Goal: Use online tool/utility

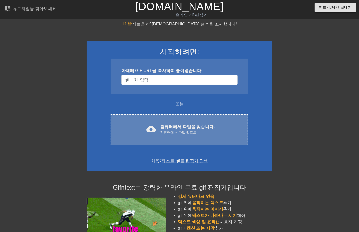
click at [187, 123] on div "cloud_upload 컴퓨터에서 파일을 찾습니다. 컴퓨터에서 파일 업로드 Choose files" at bounding box center [179, 129] width 137 height 31
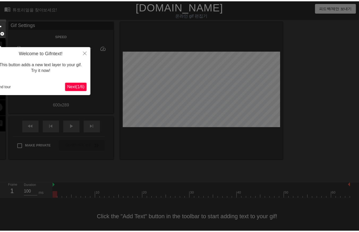
scroll to position [4, 0]
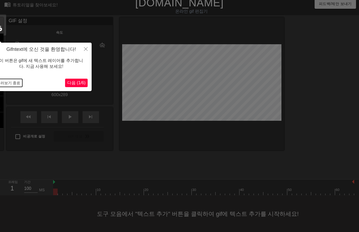
click at [12, 81] on button "둘러보기 종료" at bounding box center [9, 83] width 28 height 8
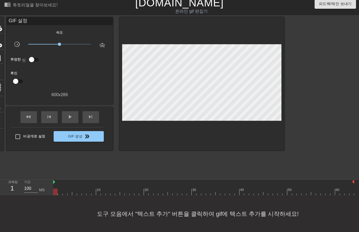
drag, startPoint x: 54, startPoint y: 192, endPoint x: 48, endPoint y: 205, distance: 14.4
click at [48, 205] on div "menu_book 튜토리얼을 찾아보세요! [DOMAIN_NAME] 온라인 gif 편집기 피드백/제안 보내기 타이틀 add_circle 이미지 …" at bounding box center [179, 114] width 359 height 236
drag, startPoint x: 55, startPoint y: 192, endPoint x: 233, endPoint y: 198, distance: 177.8
click at [235, 198] on div "menu_book 튜토리얼을 찾아보세요! [DOMAIN_NAME] 온라인 gif 편집기 피드백/제안 보내기 타이틀 add_circle 이미지 …" at bounding box center [179, 114] width 359 height 236
click at [55, 193] on div at bounding box center [203, 192] width 301 height 7
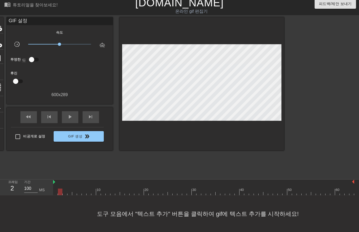
click at [59, 192] on div at bounding box center [203, 192] width 301 height 7
click at [64, 193] on div at bounding box center [203, 192] width 301 height 7
click at [70, 192] on div at bounding box center [203, 192] width 301 height 7
click at [75, 194] on div at bounding box center [203, 192] width 301 height 7
drag, startPoint x: 78, startPoint y: 193, endPoint x: 83, endPoint y: 197, distance: 5.8
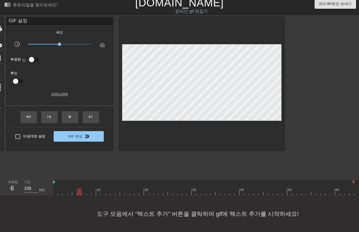
click at [80, 195] on div "menu_book 튜토리얼을 찾아보세요! [DOMAIN_NAME] 온라인 gif 편집기 피드백/제안 보내기 타이틀 add_circle 이미지 …" at bounding box center [179, 114] width 359 height 236
drag, startPoint x: 83, startPoint y: 193, endPoint x: 85, endPoint y: 197, distance: 4.3
click at [84, 196] on div "menu_book 튜토리얼을 찾아보세요! [DOMAIN_NAME] 온라인 gif 편집기 피드백/제안 보내기 타이틀 add_circle 이미지 …" at bounding box center [179, 114] width 359 height 236
click at [89, 195] on div at bounding box center [203, 192] width 301 height 7
click at [93, 193] on div at bounding box center [203, 192] width 301 height 7
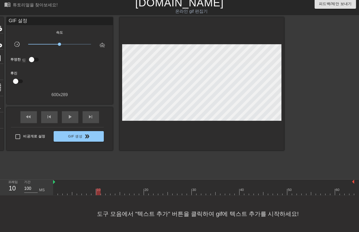
drag, startPoint x: 97, startPoint y: 194, endPoint x: 99, endPoint y: 198, distance: 4.6
click at [97, 195] on div "10 20 30 40 50 60" at bounding box center [203, 188] width 301 height 16
drag, startPoint x: 103, startPoint y: 193, endPoint x: 103, endPoint y: 196, distance: 2.9
click at [102, 195] on div at bounding box center [203, 192] width 301 height 7
click at [107, 194] on div at bounding box center [203, 192] width 301 height 7
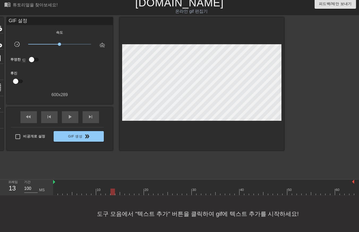
click at [112, 195] on div at bounding box center [203, 192] width 301 height 7
click at [116, 196] on div "menu_book 튜토리얼을 찾아보세요! [DOMAIN_NAME] 온라인 gif 편집기 피드백/제안 보내기 타이틀 add_circle 이미지 …" at bounding box center [179, 114] width 359 height 236
drag, startPoint x: 121, startPoint y: 192, endPoint x: 124, endPoint y: 197, distance: 5.2
click at [122, 194] on div at bounding box center [203, 192] width 301 height 7
click at [126, 194] on div at bounding box center [203, 192] width 301 height 7
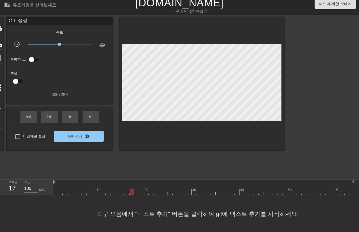
click at [131, 194] on div at bounding box center [203, 192] width 301 height 7
drag, startPoint x: 135, startPoint y: 193, endPoint x: 140, endPoint y: 196, distance: 5.4
click at [135, 194] on div at bounding box center [203, 192] width 301 height 7
drag, startPoint x: 140, startPoint y: 194, endPoint x: 145, endPoint y: 199, distance: 6.9
click at [141, 197] on div "menu_book 튜토리얼을 찾아보세요! [DOMAIN_NAME] 온라인 gif 편집기 피드백/제안 보내기 타이틀 add_circle 이미지 …" at bounding box center [179, 114] width 359 height 236
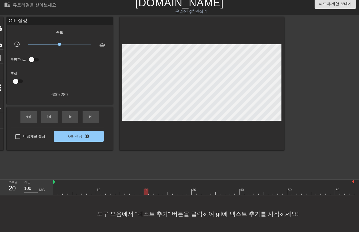
drag, startPoint x: 145, startPoint y: 193, endPoint x: 150, endPoint y: 198, distance: 7.5
click at [146, 197] on div "menu_book 튜토리얼을 찾아보세요! [DOMAIN_NAME] 온라인 gif 편집기 피드백/제안 보내기 타이틀 add_circle 이미지 …" at bounding box center [179, 114] width 359 height 236
drag, startPoint x: 150, startPoint y: 193, endPoint x: 151, endPoint y: 195, distance: 3.1
click at [150, 195] on div at bounding box center [203, 192] width 301 height 7
drag, startPoint x: 154, startPoint y: 193, endPoint x: 157, endPoint y: 194, distance: 2.9
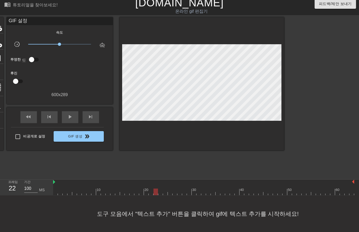
click at [154, 194] on div at bounding box center [203, 192] width 301 height 7
click at [159, 194] on div at bounding box center [203, 192] width 301 height 7
drag, startPoint x: 165, startPoint y: 193, endPoint x: 167, endPoint y: 196, distance: 3.5
click at [166, 195] on div at bounding box center [203, 192] width 301 height 7
click at [169, 195] on div at bounding box center [203, 192] width 301 height 7
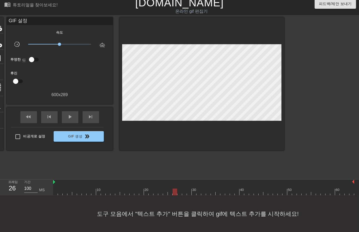
drag, startPoint x: 174, startPoint y: 194, endPoint x: 176, endPoint y: 197, distance: 3.2
click at [175, 197] on div "menu_book 튜토리얼을 찾아보세요! [DOMAIN_NAME] 온라인 gif 편집기 피드백/제안 보내기 타이틀 add_circle 이미지 …" at bounding box center [179, 114] width 359 height 236
drag, startPoint x: 179, startPoint y: 193, endPoint x: 179, endPoint y: 196, distance: 2.9
click at [179, 195] on div "menu_book 튜토리얼을 찾아보세요! [DOMAIN_NAME] 온라인 gif 편집기 피드백/제안 보내기 타이틀 add_circle 이미지 …" at bounding box center [179, 114] width 359 height 236
drag, startPoint x: 183, startPoint y: 192, endPoint x: 183, endPoint y: 195, distance: 2.8
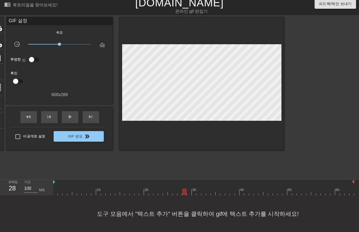
click at [183, 194] on div at bounding box center [203, 192] width 301 height 7
drag, startPoint x: 188, startPoint y: 192, endPoint x: 189, endPoint y: 195, distance: 3.2
click at [188, 194] on div at bounding box center [203, 192] width 301 height 7
click at [193, 192] on div at bounding box center [203, 192] width 301 height 7
drag, startPoint x: 199, startPoint y: 193, endPoint x: 202, endPoint y: 195, distance: 3.4
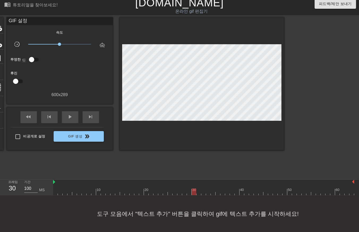
click at [201, 195] on div at bounding box center [203, 192] width 301 height 7
click at [204, 192] on div at bounding box center [203, 192] width 301 height 7
click at [207, 194] on div at bounding box center [203, 192] width 301 height 7
drag, startPoint x: 211, startPoint y: 192, endPoint x: 214, endPoint y: 194, distance: 3.8
click at [213, 194] on div at bounding box center [203, 192] width 301 height 7
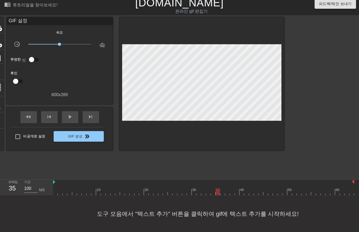
drag, startPoint x: 217, startPoint y: 193, endPoint x: 221, endPoint y: 195, distance: 4.4
click at [219, 195] on div at bounding box center [203, 192] width 301 height 7
drag, startPoint x: 221, startPoint y: 192, endPoint x: 223, endPoint y: 195, distance: 3.5
click at [223, 195] on div at bounding box center [203, 192] width 301 height 7
click at [226, 193] on div at bounding box center [203, 192] width 301 height 7
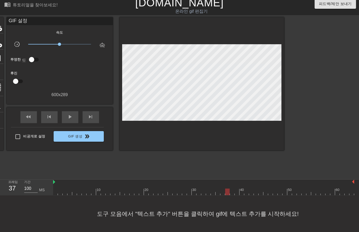
click at [232, 194] on div at bounding box center [203, 192] width 301 height 7
drag, startPoint x: 236, startPoint y: 192, endPoint x: 237, endPoint y: 197, distance: 5.0
click at [236, 194] on div at bounding box center [203, 192] width 301 height 7
click at [240, 193] on div at bounding box center [203, 192] width 301 height 7
drag, startPoint x: 76, startPoint y: 212, endPoint x: 76, endPoint y: 208, distance: 4.5
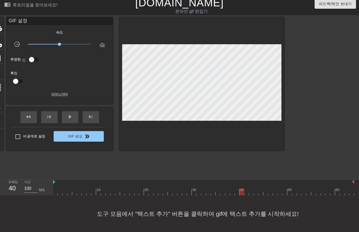
click at [76, 212] on div "도구 모음에서 "텍스트 추가" 버튼을 클릭하여 gif에 텍스트 추가를 시작하세요!" at bounding box center [179, 214] width 359 height 37
click at [54, 192] on div at bounding box center [203, 192] width 301 height 7
drag, startPoint x: 56, startPoint y: 193, endPoint x: 242, endPoint y: 195, distance: 186.8
click at [247, 197] on div "menu_book 튜토리얼을 찾아보세요! [DOMAIN_NAME] 온라인 gif 편집기 피드백/제안 보내기 타이틀 add_circle 이미지 …" at bounding box center [179, 114] width 359 height 236
click at [54, 193] on div at bounding box center [203, 192] width 301 height 7
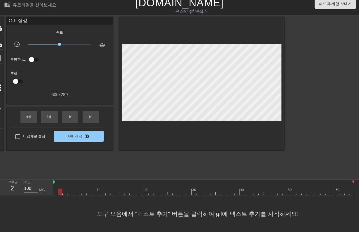
click at [59, 193] on div at bounding box center [203, 192] width 301 height 7
drag, startPoint x: 64, startPoint y: 192, endPoint x: 67, endPoint y: 194, distance: 3.6
click at [65, 193] on div at bounding box center [203, 192] width 301 height 7
drag, startPoint x: 69, startPoint y: 193, endPoint x: 71, endPoint y: 196, distance: 3.5
click at [69, 193] on div at bounding box center [203, 192] width 301 height 7
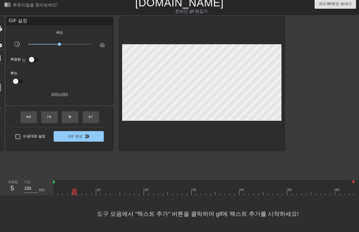
click at [73, 194] on div at bounding box center [203, 192] width 301 height 7
click at [79, 193] on div at bounding box center [203, 192] width 301 height 7
click at [84, 194] on div at bounding box center [203, 192] width 301 height 7
click at [86, 193] on div at bounding box center [203, 192] width 301 height 7
click at [94, 194] on div at bounding box center [203, 192] width 301 height 7
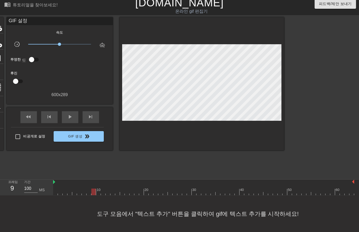
click at [98, 193] on div at bounding box center [203, 192] width 301 height 7
click at [103, 192] on div at bounding box center [203, 192] width 301 height 7
click at [107, 193] on div at bounding box center [203, 192] width 301 height 7
click at [111, 193] on div at bounding box center [203, 192] width 301 height 7
drag, startPoint x: 117, startPoint y: 192, endPoint x: 119, endPoint y: 193, distance: 2.9
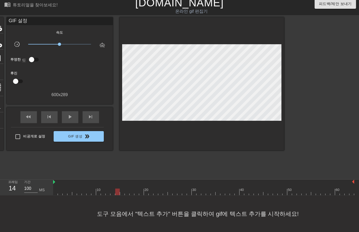
click at [117, 193] on div at bounding box center [203, 192] width 301 height 7
drag, startPoint x: 121, startPoint y: 192, endPoint x: 124, endPoint y: 193, distance: 2.7
click at [123, 192] on div at bounding box center [203, 192] width 301 height 7
click at [126, 193] on div at bounding box center [203, 192] width 301 height 7
click at [131, 192] on div at bounding box center [203, 192] width 301 height 7
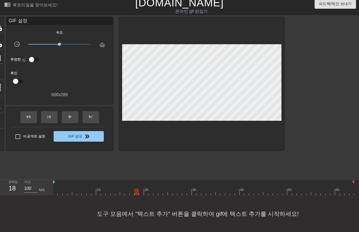
click at [136, 193] on div at bounding box center [203, 192] width 301 height 7
click at [139, 192] on div at bounding box center [203, 192] width 301 height 7
click at [145, 194] on div at bounding box center [203, 192] width 301 height 7
click at [150, 193] on div at bounding box center [203, 192] width 301 height 7
click at [154, 193] on div at bounding box center [203, 192] width 301 height 7
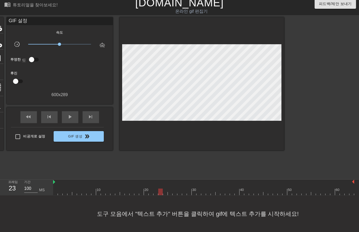
click at [159, 194] on div at bounding box center [203, 192] width 301 height 7
drag, startPoint x: 164, startPoint y: 194, endPoint x: 169, endPoint y: 194, distance: 4.5
click at [164, 194] on div at bounding box center [203, 192] width 301 height 7
click at [169, 194] on div at bounding box center [203, 192] width 301 height 7
drag, startPoint x: 174, startPoint y: 192, endPoint x: 178, endPoint y: 194, distance: 3.9
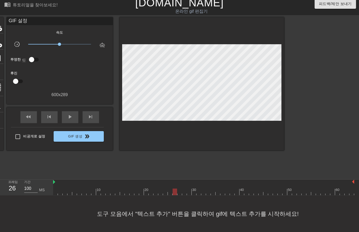
click at [174, 194] on div at bounding box center [203, 192] width 301 height 7
drag, startPoint x: 178, startPoint y: 193, endPoint x: 182, endPoint y: 193, distance: 3.8
click at [178, 193] on div at bounding box center [203, 192] width 301 height 7
click at [182, 194] on div at bounding box center [203, 192] width 301 height 7
click at [188, 193] on div at bounding box center [203, 192] width 301 height 7
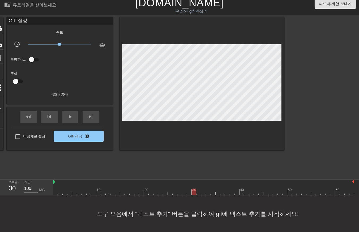
click at [194, 194] on div at bounding box center [203, 192] width 301 height 7
click at [198, 194] on div at bounding box center [203, 192] width 301 height 7
click at [202, 194] on div at bounding box center [203, 192] width 301 height 7
drag, startPoint x: 206, startPoint y: 193, endPoint x: 212, endPoint y: 194, distance: 6.2
click at [207, 195] on div at bounding box center [203, 192] width 301 height 7
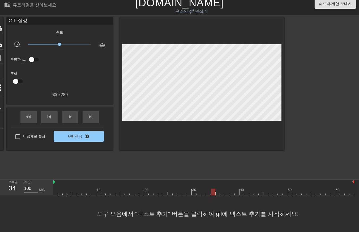
click at [211, 193] on div at bounding box center [203, 192] width 301 height 7
drag, startPoint x: 216, startPoint y: 192, endPoint x: 219, endPoint y: 195, distance: 4.3
click at [216, 193] on div at bounding box center [203, 192] width 301 height 7
click at [222, 194] on div at bounding box center [203, 192] width 301 height 7
drag, startPoint x: 226, startPoint y: 193, endPoint x: 228, endPoint y: 196, distance: 3.8
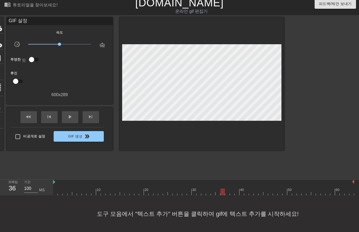
click at [228, 196] on div "menu_book 튜토리얼을 찾아보세요! [DOMAIN_NAME] 온라인 gif 편집기 피드백/제안 보내기 타이틀 add_circle 이미지 …" at bounding box center [179, 114] width 359 height 236
click at [231, 194] on div at bounding box center [203, 192] width 301 height 7
click at [237, 193] on div at bounding box center [203, 192] width 301 height 7
click at [241, 193] on div at bounding box center [203, 192] width 301 height 7
click at [245, 194] on div at bounding box center [203, 192] width 301 height 7
